Goal: Transaction & Acquisition: Purchase product/service

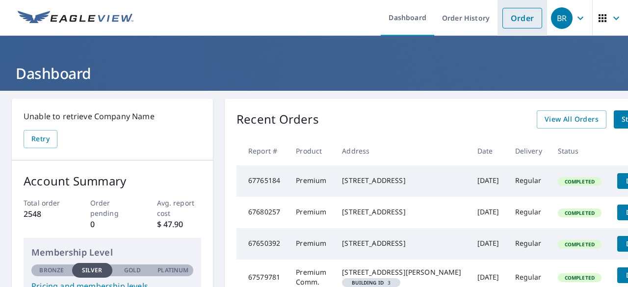
click at [520, 21] on link "Order" at bounding box center [522, 18] width 40 height 21
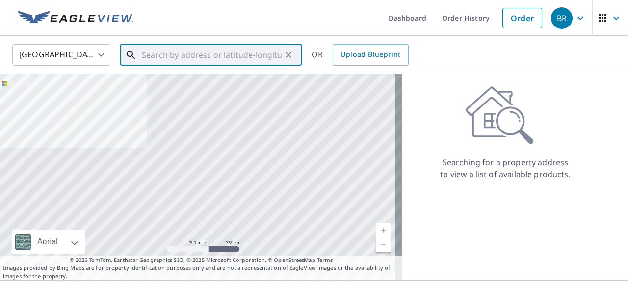
click at [157, 56] on input "text" at bounding box center [212, 54] width 140 height 27
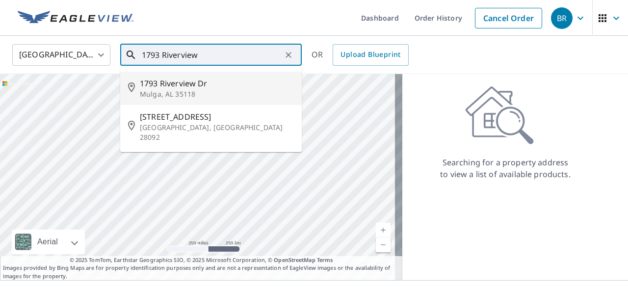
click at [168, 87] on span "1793 Riverview Dr" at bounding box center [217, 84] width 154 height 12
type input "[STREET_ADDRESS][PERSON_NAME]"
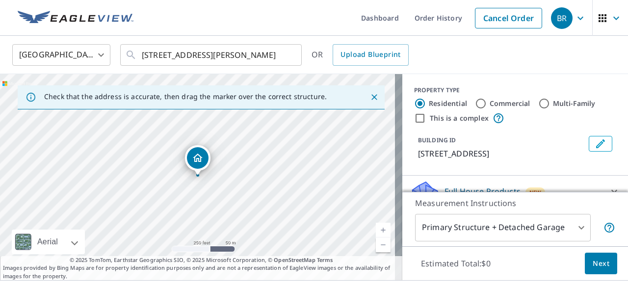
click at [376, 227] on link "Current Level 17, Zoom In" at bounding box center [383, 230] width 15 height 15
click at [376, 227] on link "Current Level 18, Zoom In" at bounding box center [383, 230] width 15 height 15
click at [376, 227] on link "Current Level 19, Zoom In" at bounding box center [383, 230] width 15 height 15
click at [380, 242] on link "Current Level 20, Zoom Out" at bounding box center [383, 244] width 15 height 15
click at [380, 242] on link "Current Level 19, Zoom Out" at bounding box center [383, 244] width 15 height 15
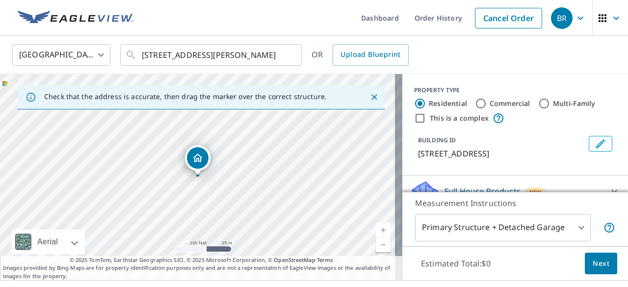
scroll to position [26, 0]
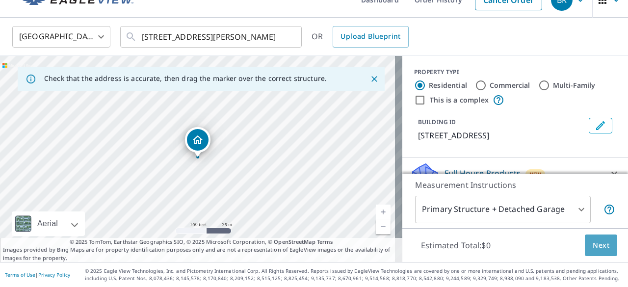
click at [595, 240] on span "Next" at bounding box center [601, 245] width 17 height 12
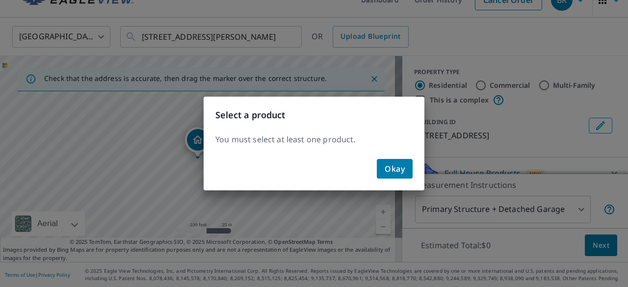
click at [394, 171] on span "Okay" at bounding box center [395, 169] width 20 height 14
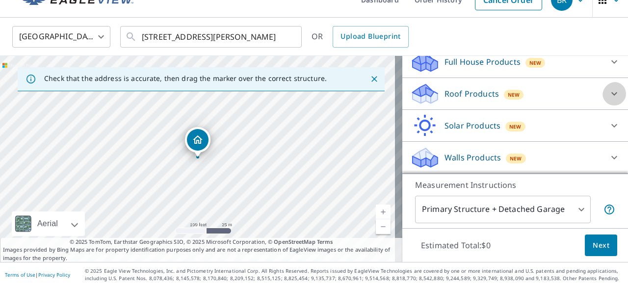
click at [608, 88] on icon at bounding box center [614, 94] width 12 height 12
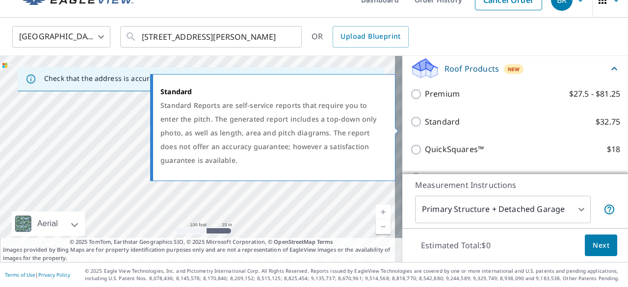
click at [410, 128] on input "Standard $32.75" at bounding box center [417, 122] width 15 height 12
checkbox input "true"
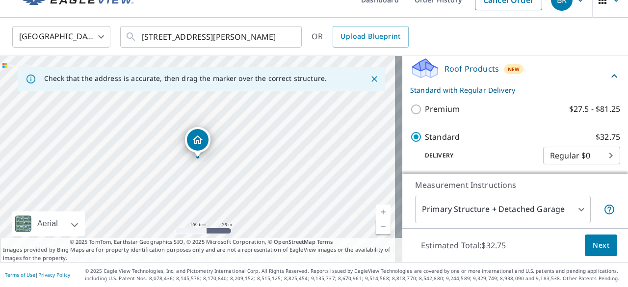
click at [593, 239] on span "Next" at bounding box center [601, 245] width 17 height 12
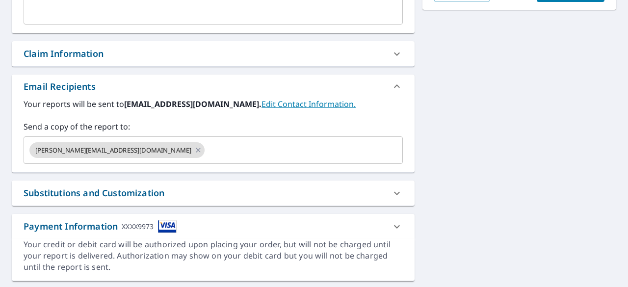
scroll to position [271, 0]
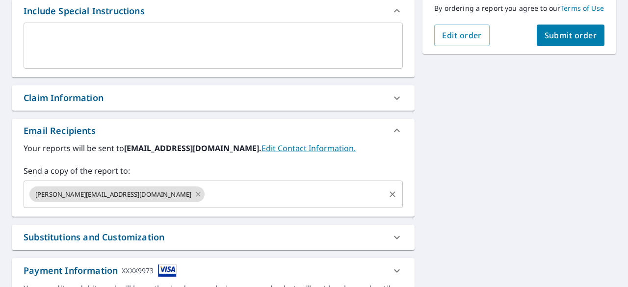
click at [194, 200] on icon at bounding box center [198, 194] width 8 height 11
checkbox input "true"
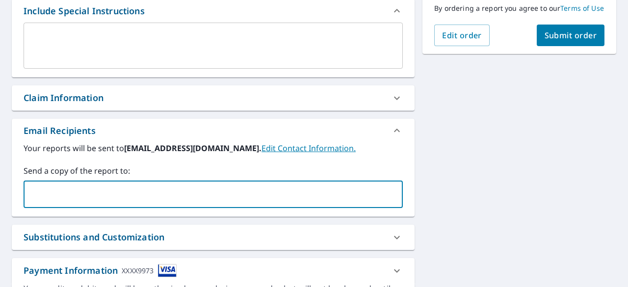
click at [154, 204] on input "text" at bounding box center [206, 194] width 356 height 19
type input "[PERSON_NAME][EMAIL_ADDRESS][DOMAIN_NAME]"
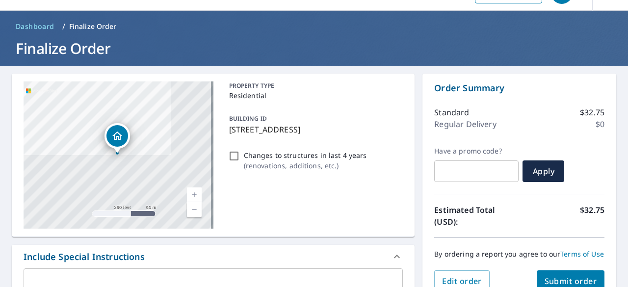
scroll to position [74, 0]
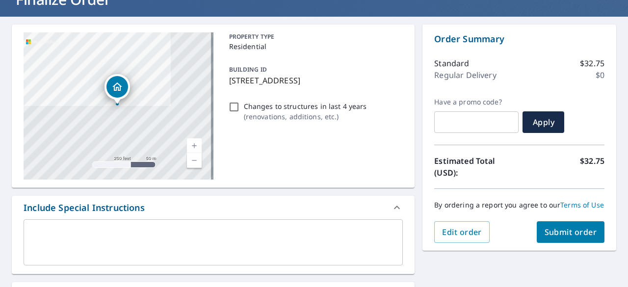
click at [559, 237] on span "Submit order" at bounding box center [570, 232] width 52 height 11
checkbox input "true"
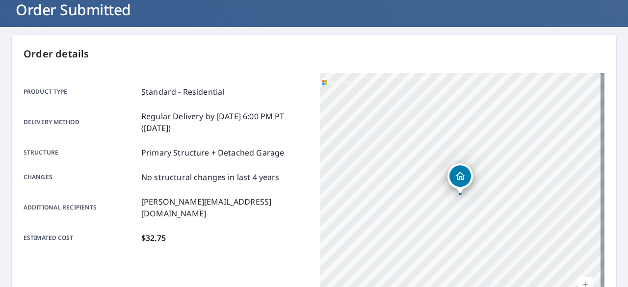
scroll to position [292, 0]
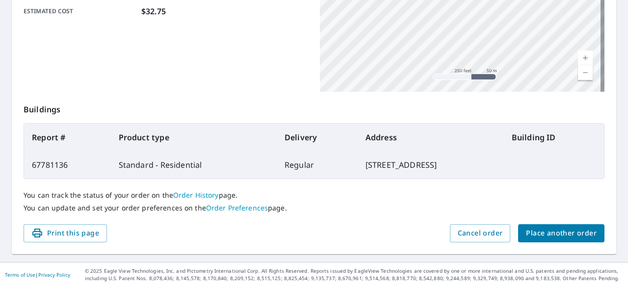
click at [543, 231] on span "Place another order" at bounding box center [561, 233] width 71 height 12
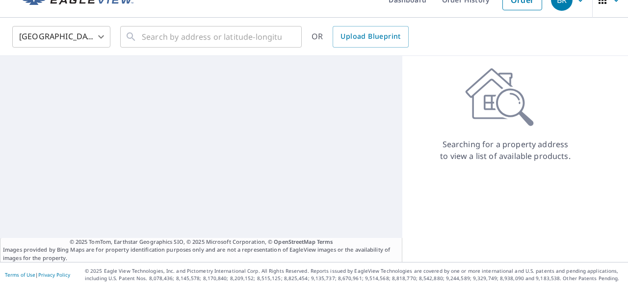
scroll to position [18, 0]
